Goal: Information Seeking & Learning: Learn about a topic

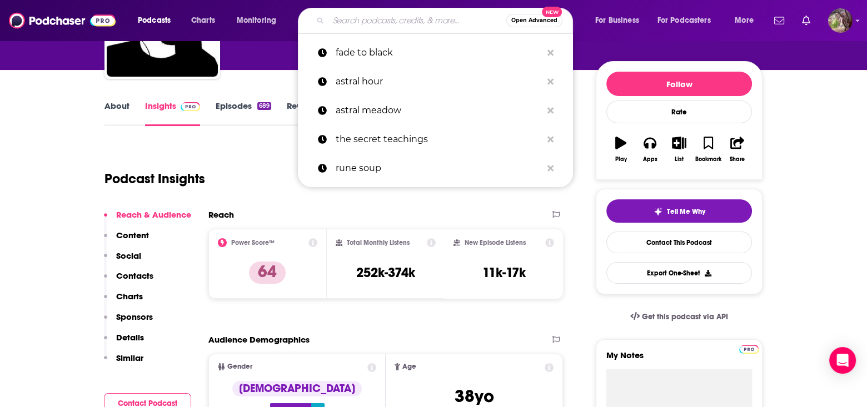
click at [349, 14] on input "Search podcasts, credits, & more..." at bounding box center [417, 21] width 178 height 18
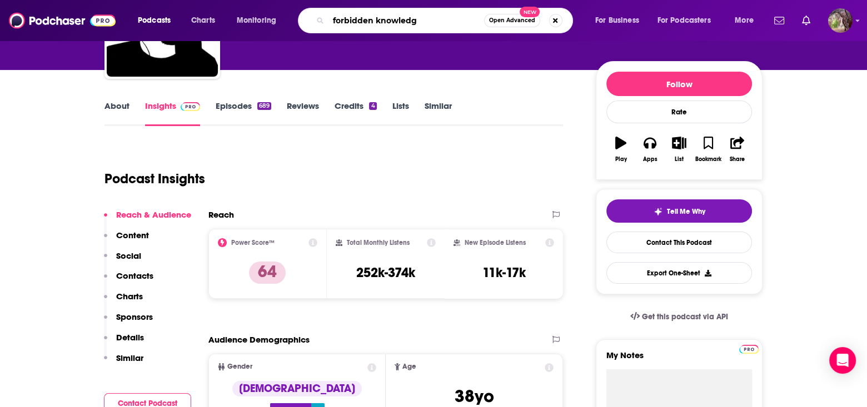
type input "forbidden knowledge"
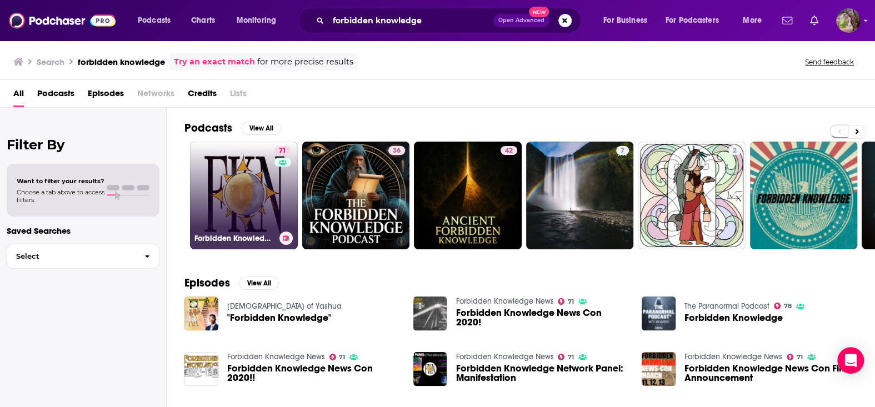
click at [240, 191] on link "71 Forbidden Knowledge News" at bounding box center [244, 196] width 108 height 108
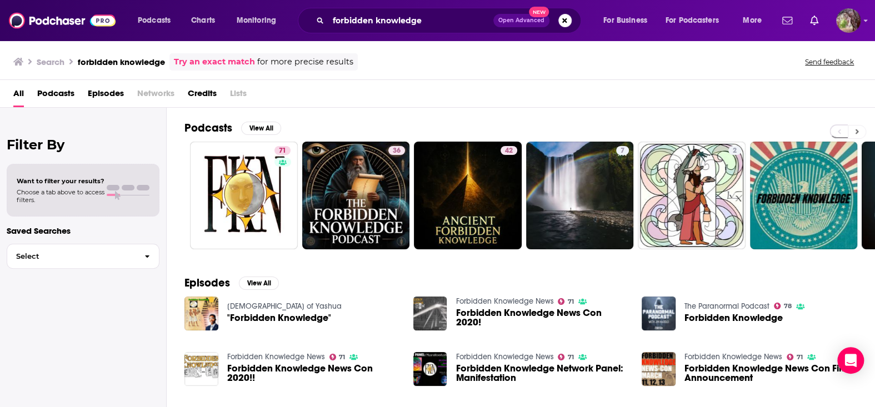
click at [854, 132] on button at bounding box center [857, 132] width 18 height 14
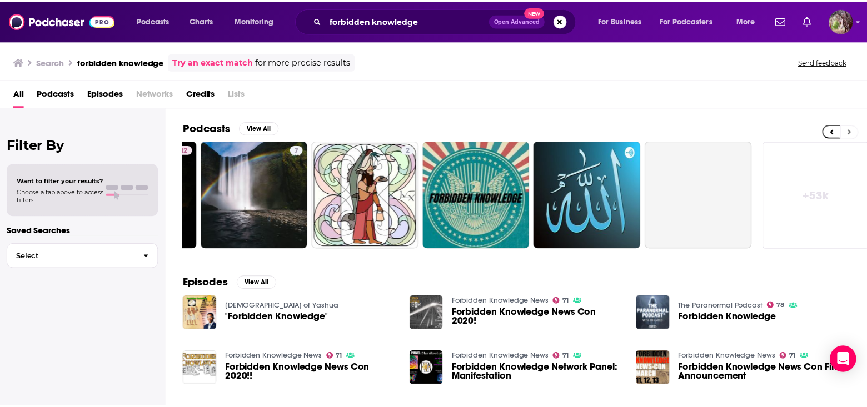
scroll to position [0, 330]
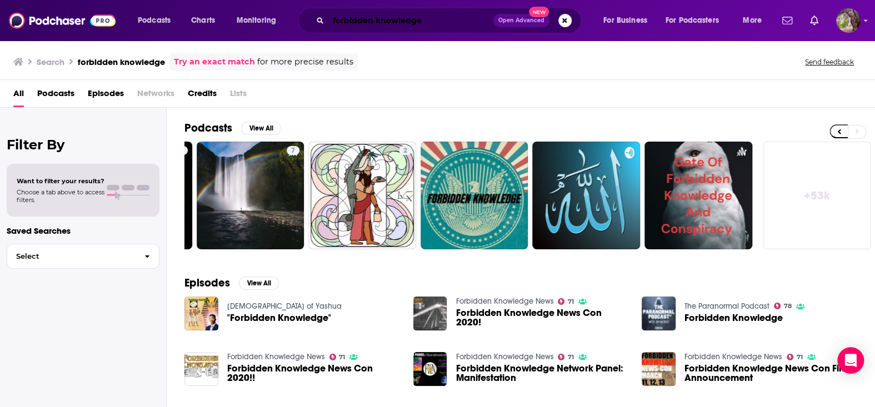
click at [343, 21] on input "forbidden knowledge" at bounding box center [410, 21] width 165 height 18
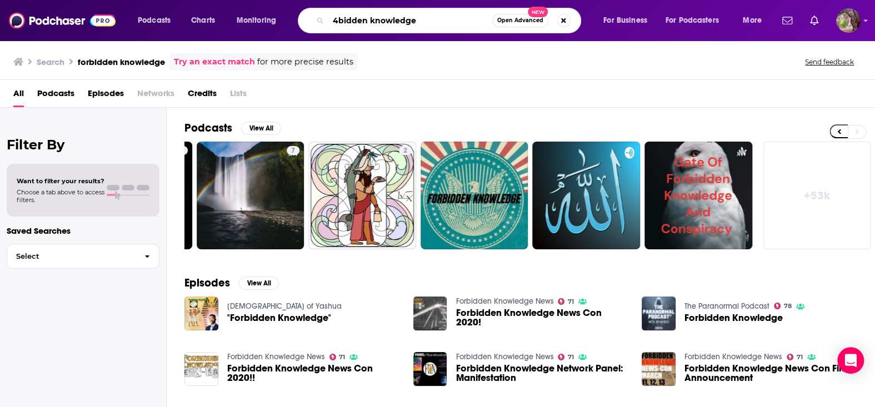
type input "4bidden knowledge"
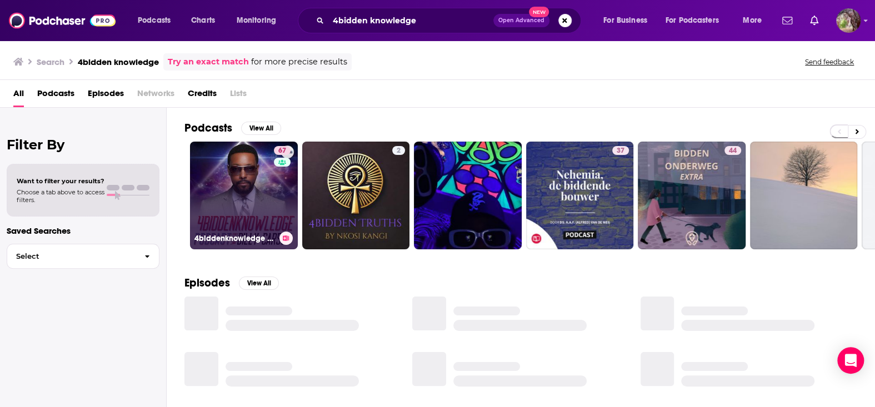
click at [271, 182] on link "67 4biddenknowledge Podcast" at bounding box center [244, 196] width 108 height 108
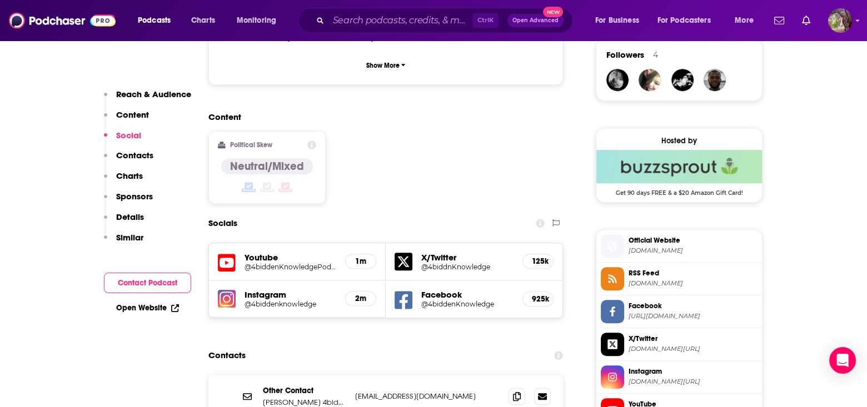
scroll to position [889, 0]
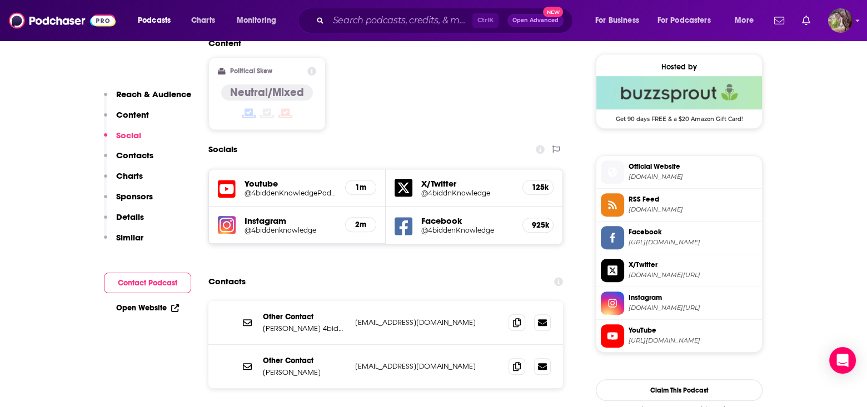
click at [655, 166] on span "Official Website" at bounding box center [693, 167] width 129 height 10
click at [656, 332] on span "YouTube [URL][DOMAIN_NAME]" at bounding box center [690, 336] width 133 height 22
click at [831, 21] on img "Logged in as MSanz" at bounding box center [840, 20] width 24 height 24
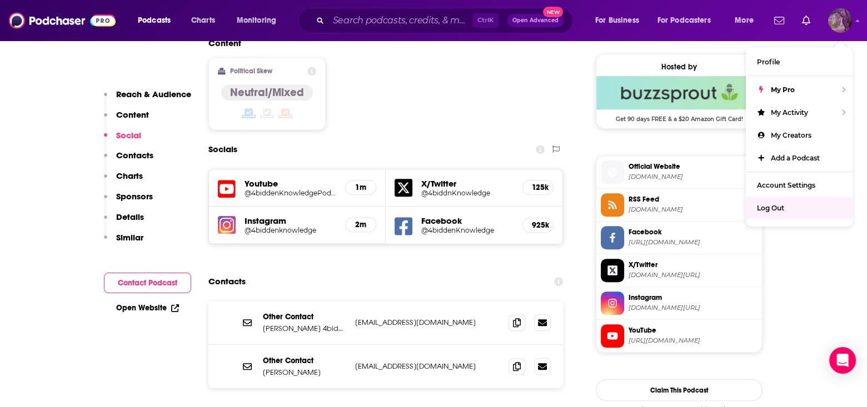
click at [765, 208] on span "Log Out" at bounding box center [770, 208] width 27 height 8
